Goal: Task Accomplishment & Management: Use online tool/utility

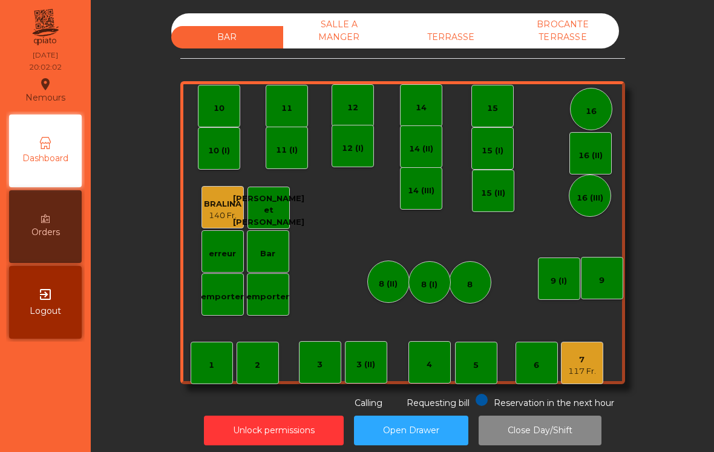
click at [466, 36] on div "TERRASSE" at bounding box center [451, 37] width 112 height 22
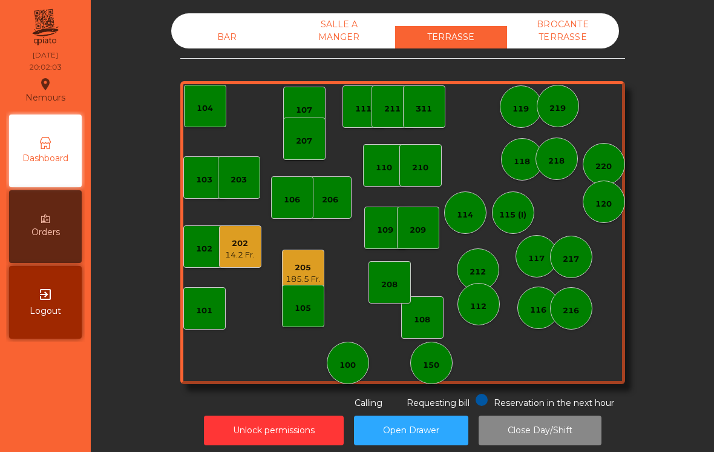
click at [295, 269] on div "205" at bounding box center [303, 268] width 35 height 12
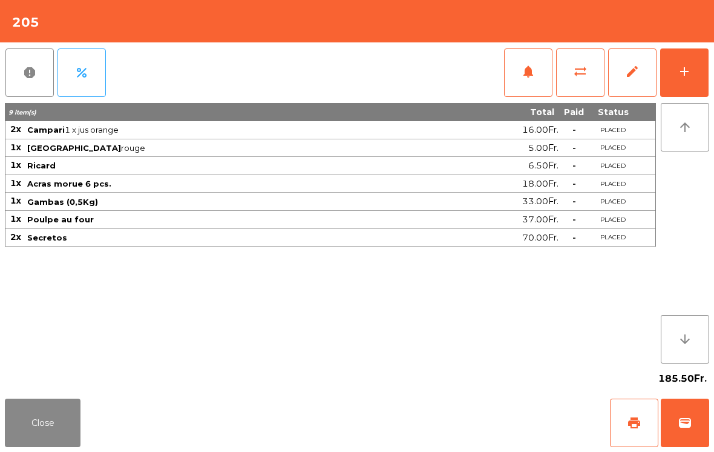
click at [699, 56] on button "add" at bounding box center [685, 72] width 48 height 48
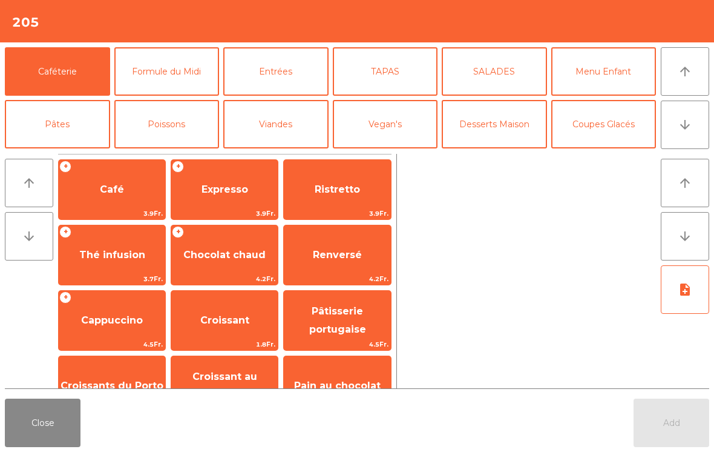
click at [699, 131] on button "arrow_downward" at bounding box center [685, 124] width 48 height 48
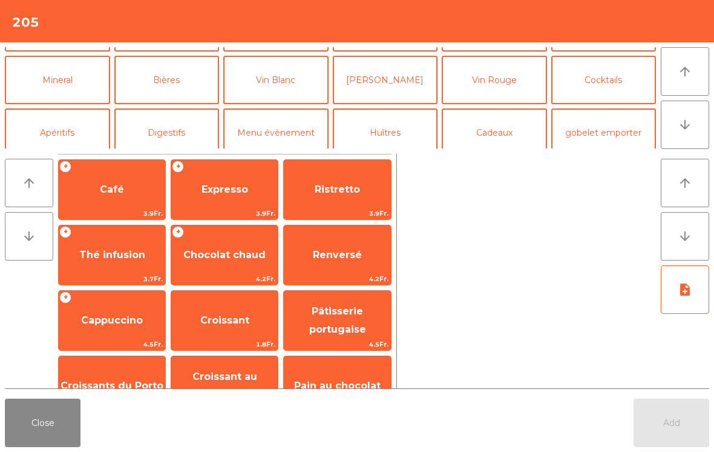
scroll to position [105, 0]
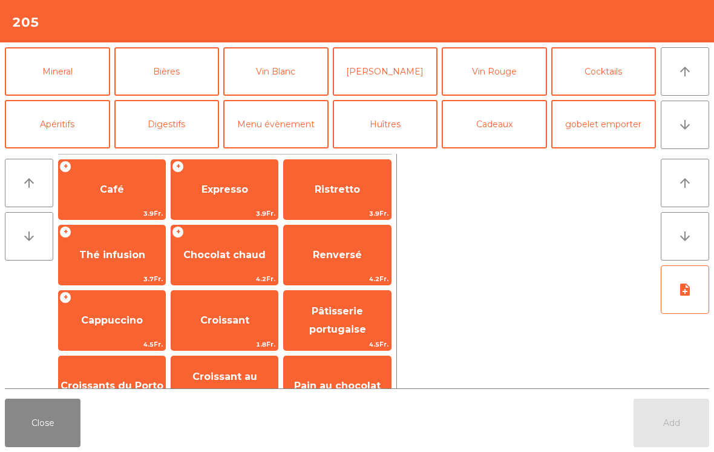
click at [509, 83] on button "Vin Rouge" at bounding box center [494, 71] width 105 height 48
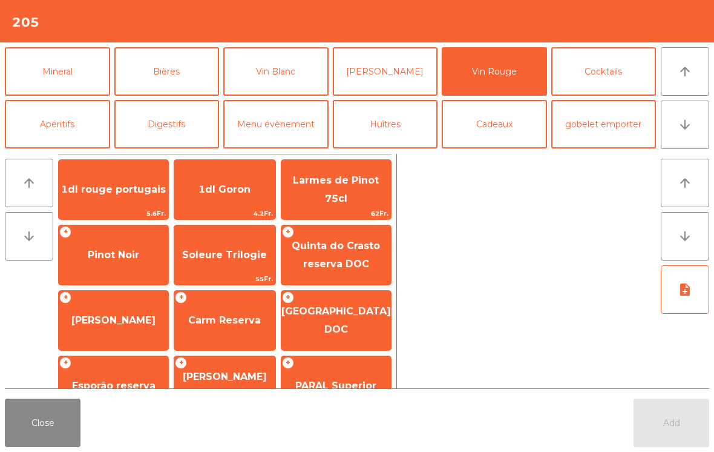
scroll to position [0, 0]
click at [110, 257] on span "Pinot Noir" at bounding box center [113, 255] width 51 height 12
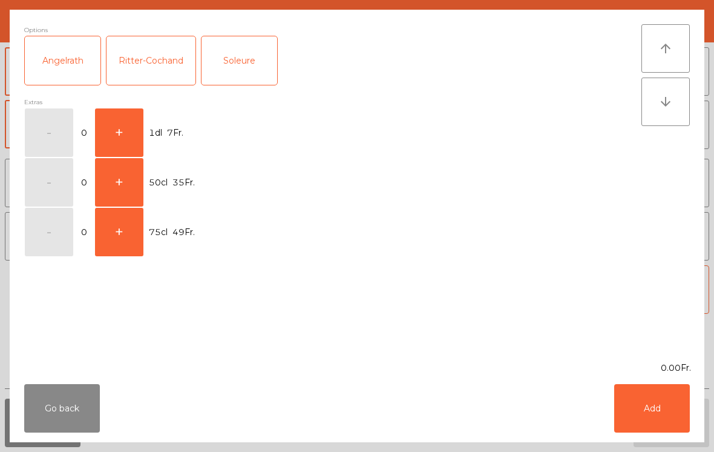
click at [125, 229] on button "+" at bounding box center [119, 232] width 48 height 48
click at [656, 406] on button "Add" at bounding box center [652, 408] width 76 height 48
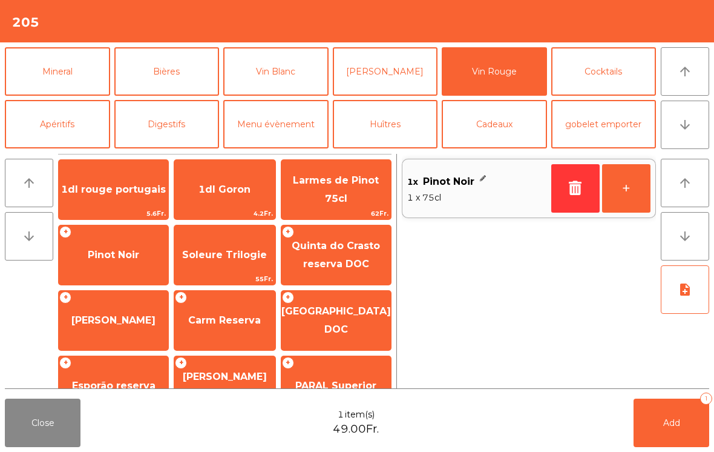
click at [656, 405] on button "Add 1" at bounding box center [672, 422] width 76 height 48
